Goal: Navigation & Orientation: Find specific page/section

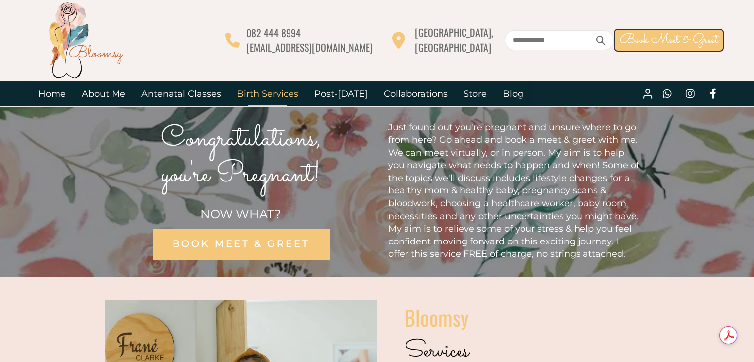
click at [277, 93] on link "Birth Services" at bounding box center [267, 93] width 77 height 25
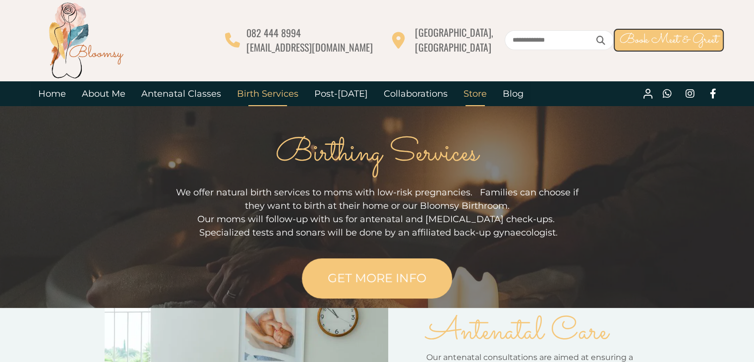
click at [468, 93] on link "Store" at bounding box center [475, 93] width 39 height 25
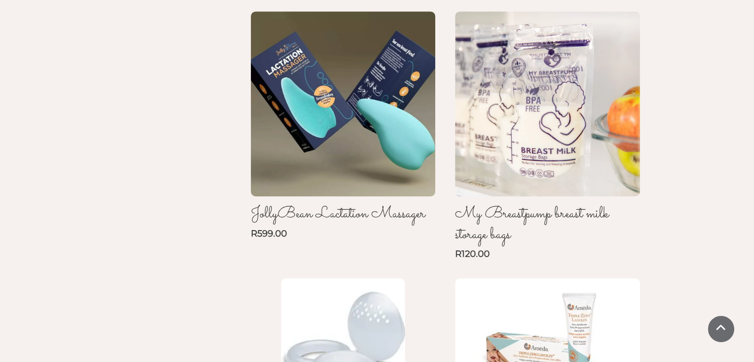
scroll to position [877, 0]
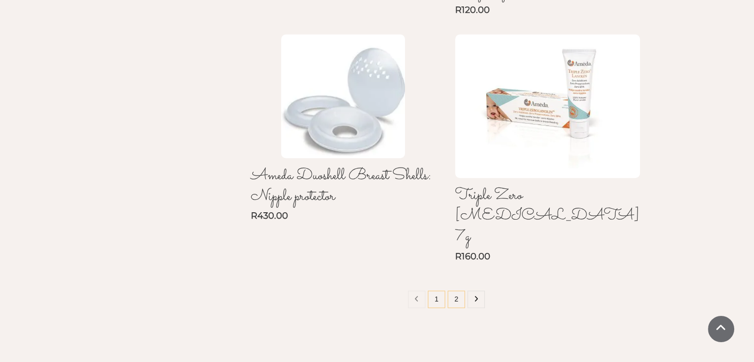
click at [460, 291] on link "2" at bounding box center [456, 299] width 17 height 17
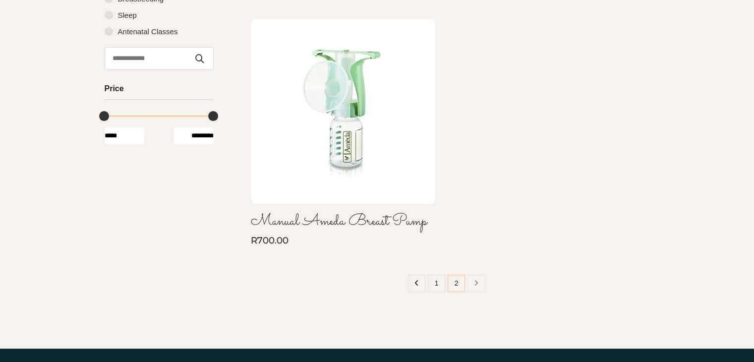
scroll to position [219, 0]
